Goal: Task Accomplishment & Management: Use online tool/utility

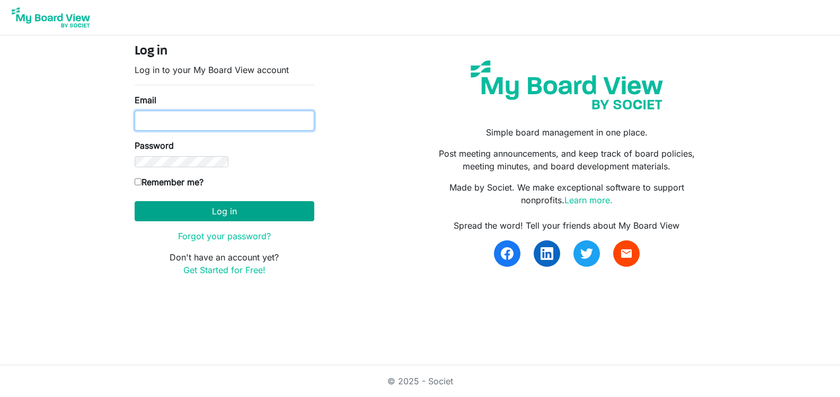
type input "[EMAIL_ADDRESS][DOMAIN_NAME]"
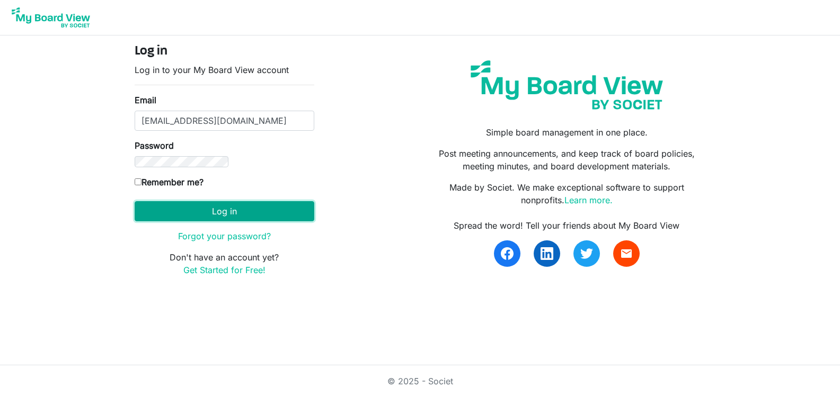
click at [314, 201] on button "Log in" at bounding box center [225, 211] width 180 height 20
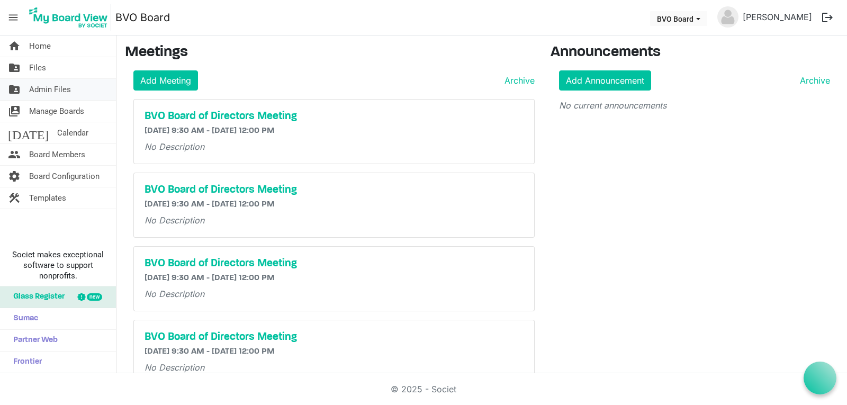
click at [41, 89] on span "Admin Files" at bounding box center [50, 89] width 42 height 21
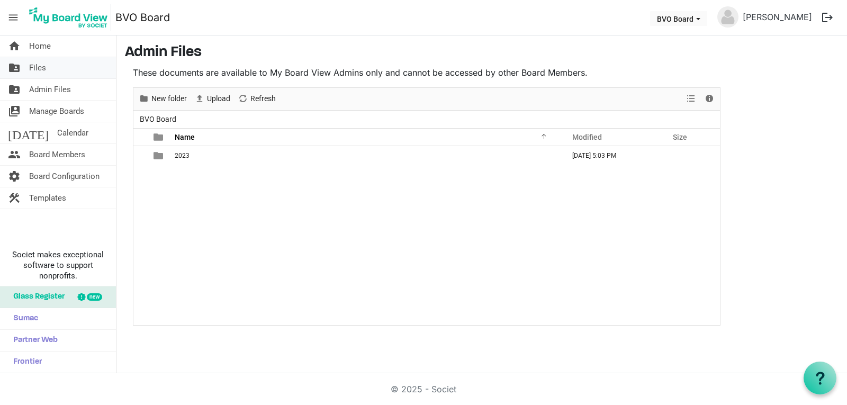
click at [33, 64] on span "Files" at bounding box center [37, 67] width 17 height 21
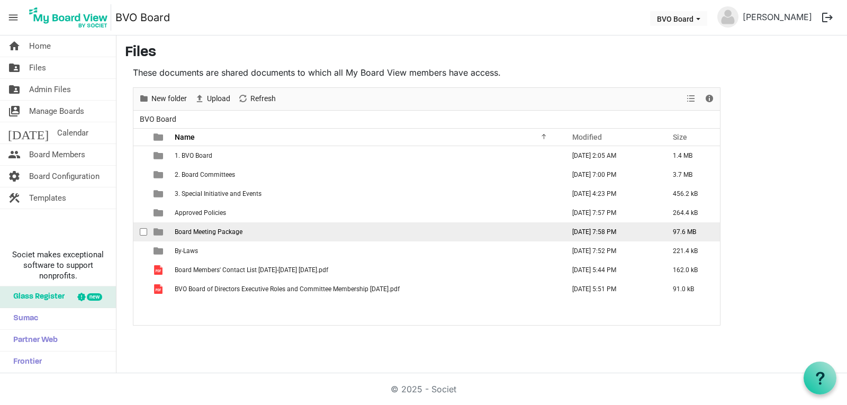
click at [209, 233] on span "Board Meeting Package" at bounding box center [209, 231] width 68 height 7
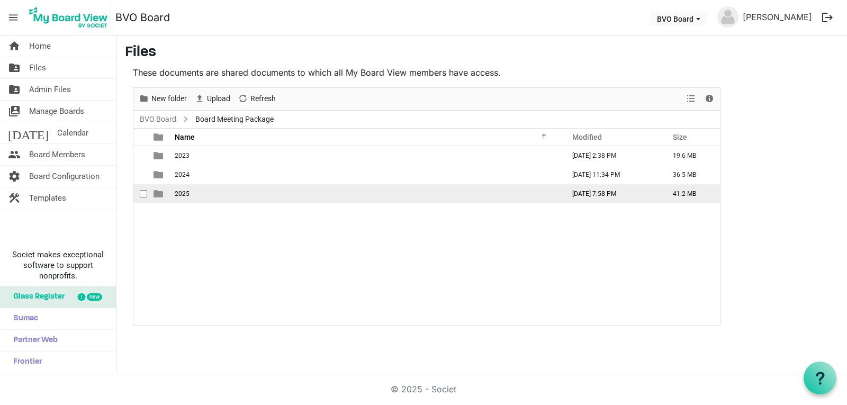
click at [184, 194] on span "2025" at bounding box center [182, 193] width 15 height 7
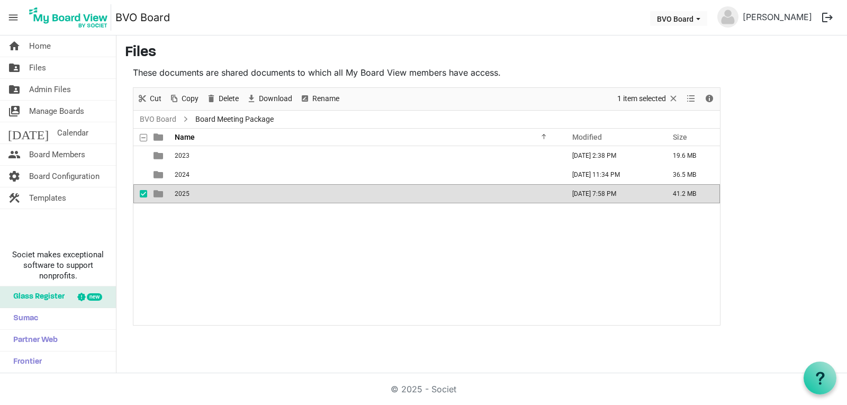
click at [184, 194] on span "2025" at bounding box center [182, 193] width 15 height 7
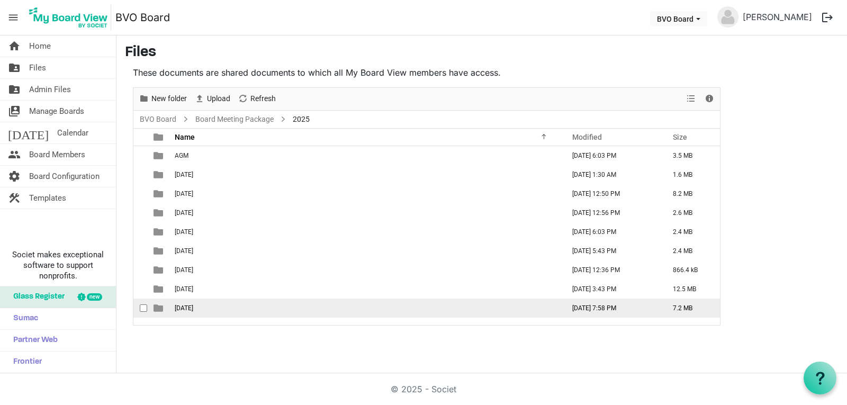
click at [193, 310] on span "September 25, 2025" at bounding box center [184, 308] width 19 height 7
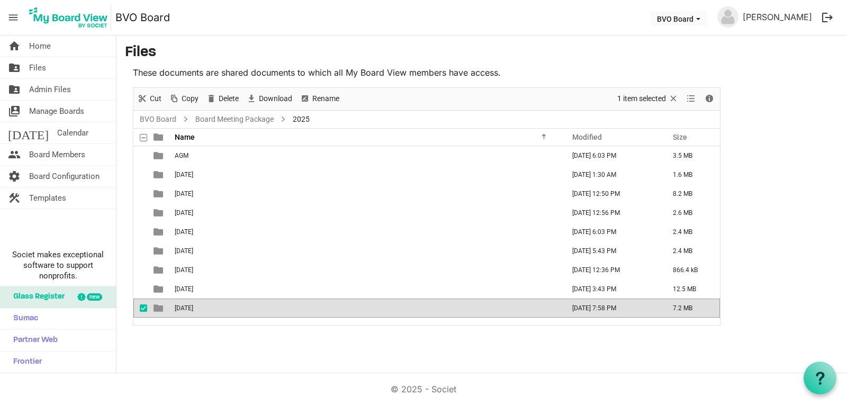
click at [193, 310] on span "September 25, 2025" at bounding box center [184, 308] width 19 height 7
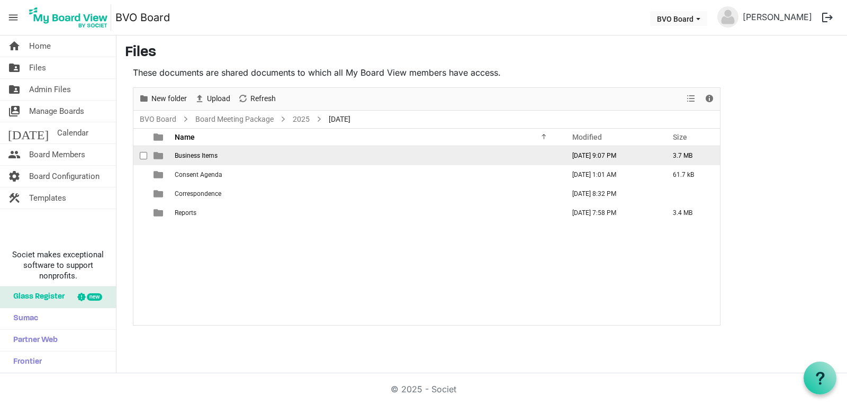
click at [195, 158] on span "Business Items" at bounding box center [196, 155] width 43 height 7
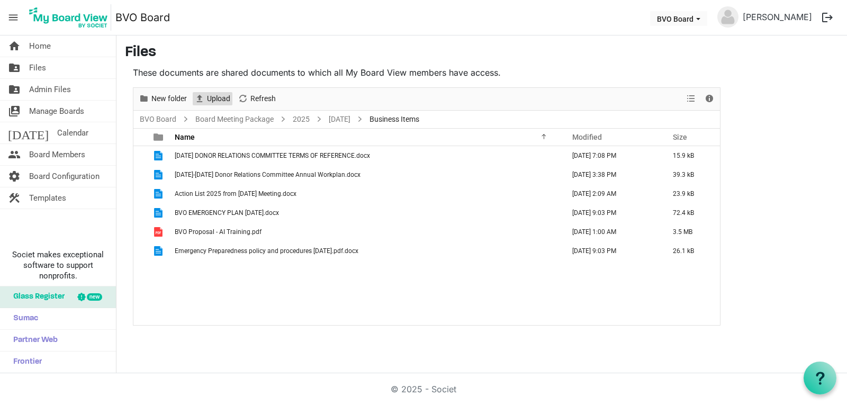
click at [215, 97] on span "Upload" at bounding box center [218, 98] width 25 height 13
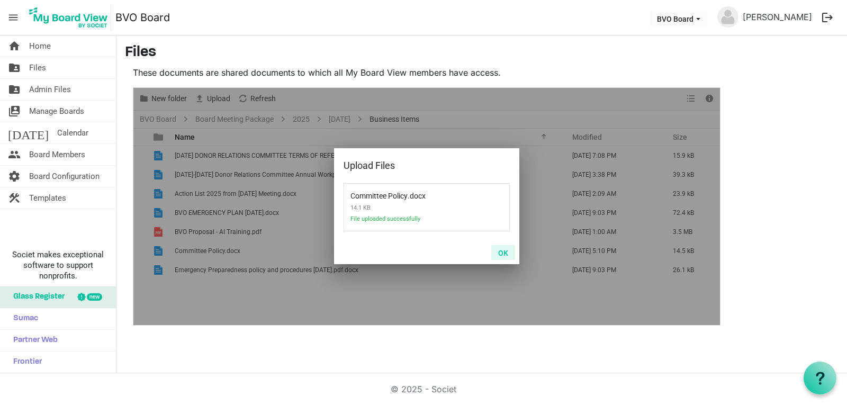
click at [506, 249] on button "OK" at bounding box center [504, 252] width 24 height 15
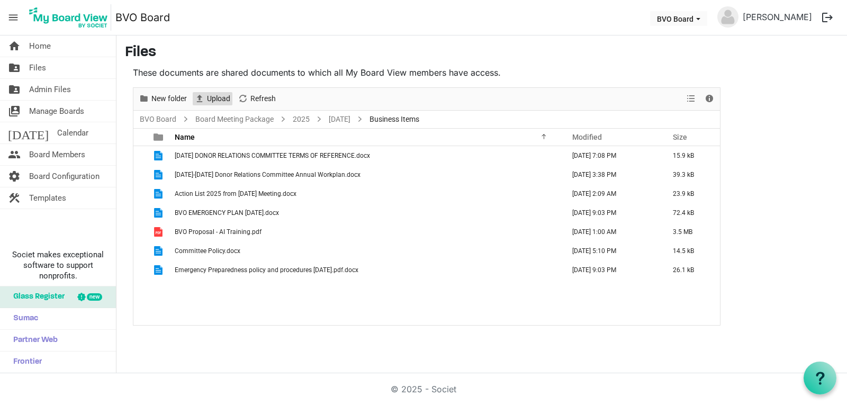
click at [211, 97] on span "Upload" at bounding box center [218, 98] width 25 height 13
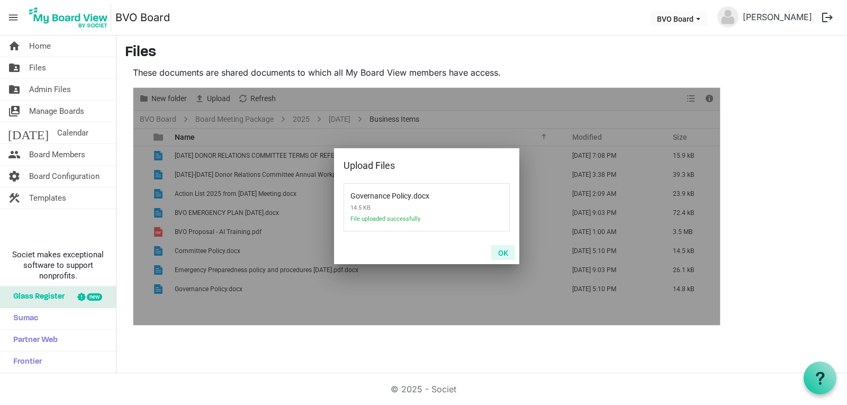
click at [502, 252] on button "OK" at bounding box center [504, 252] width 24 height 15
